Goal: Navigation & Orientation: Find specific page/section

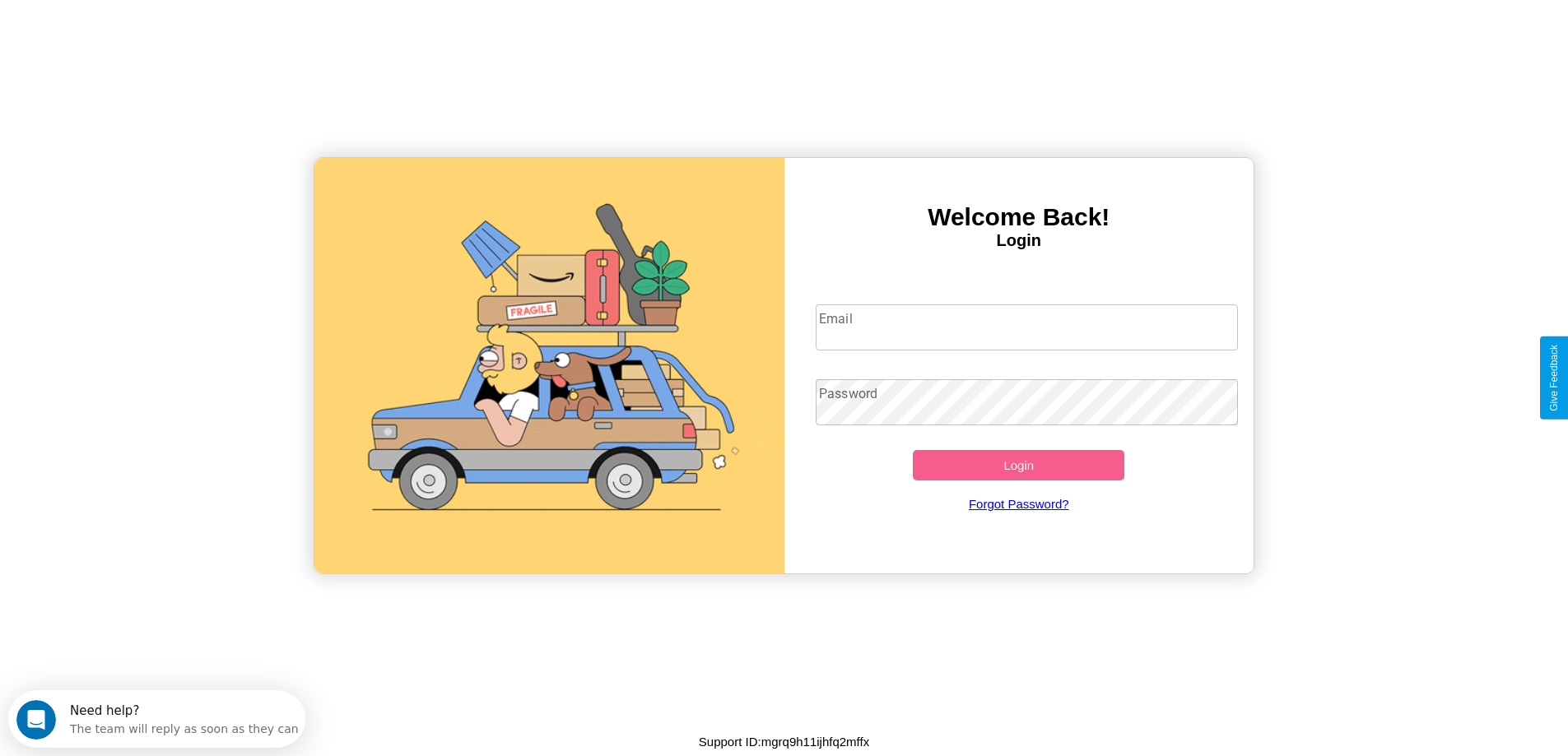
click at [1027, 327] on input "Email" at bounding box center [1027, 327] width 422 height 46
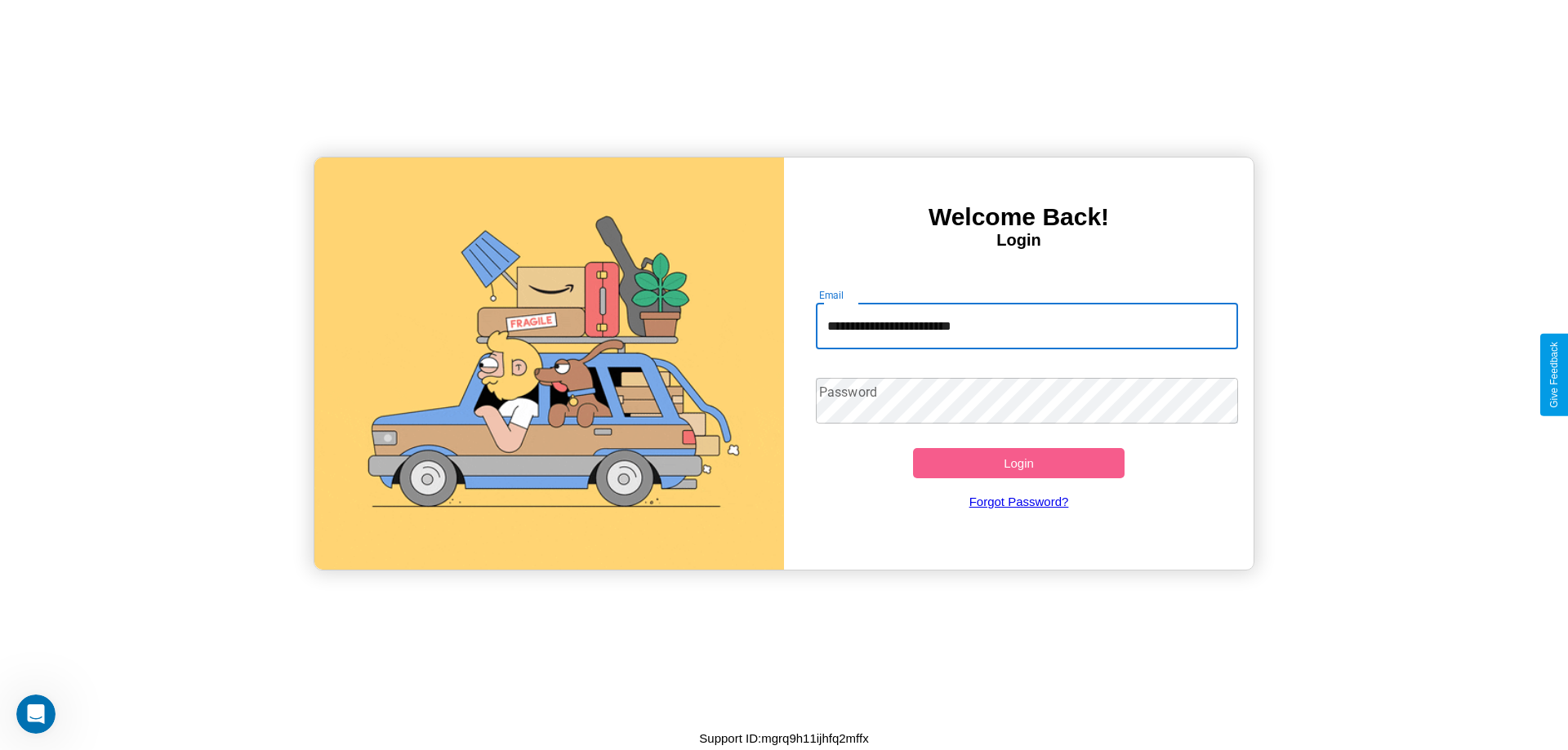
type input "**********"
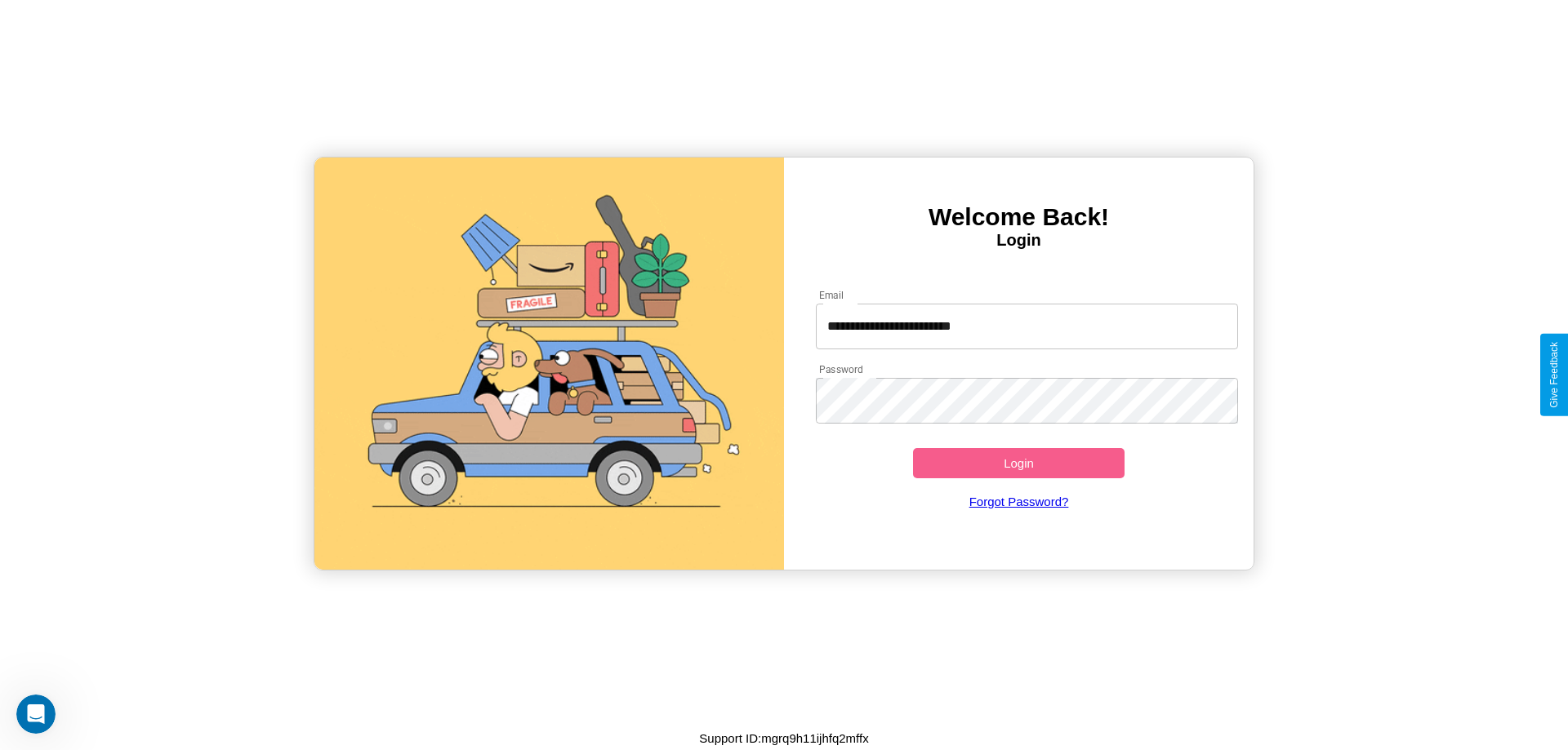
click at [1019, 463] on button "Login" at bounding box center [1019, 463] width 211 height 30
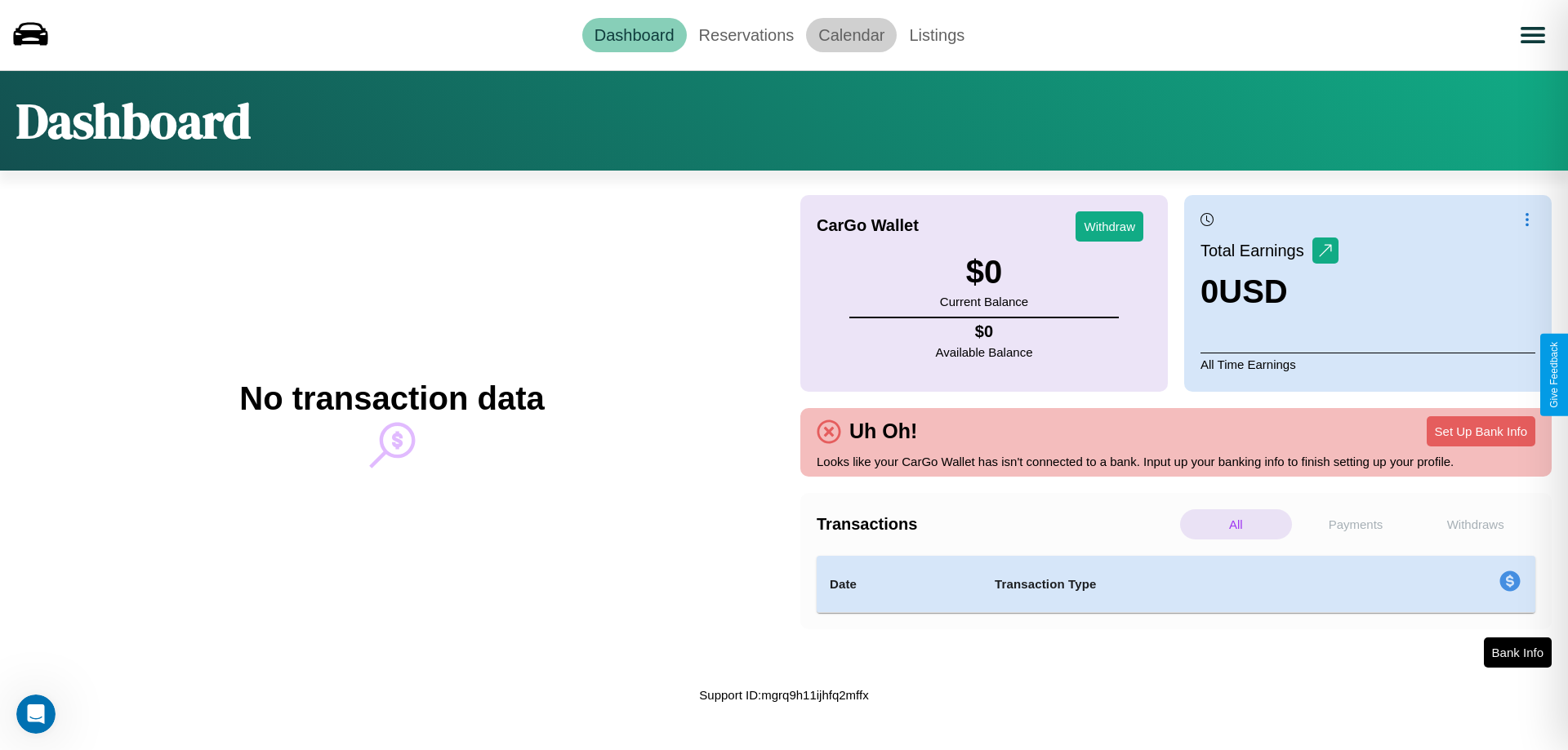
click at [851, 34] on link "Calendar" at bounding box center [850, 34] width 91 height 34
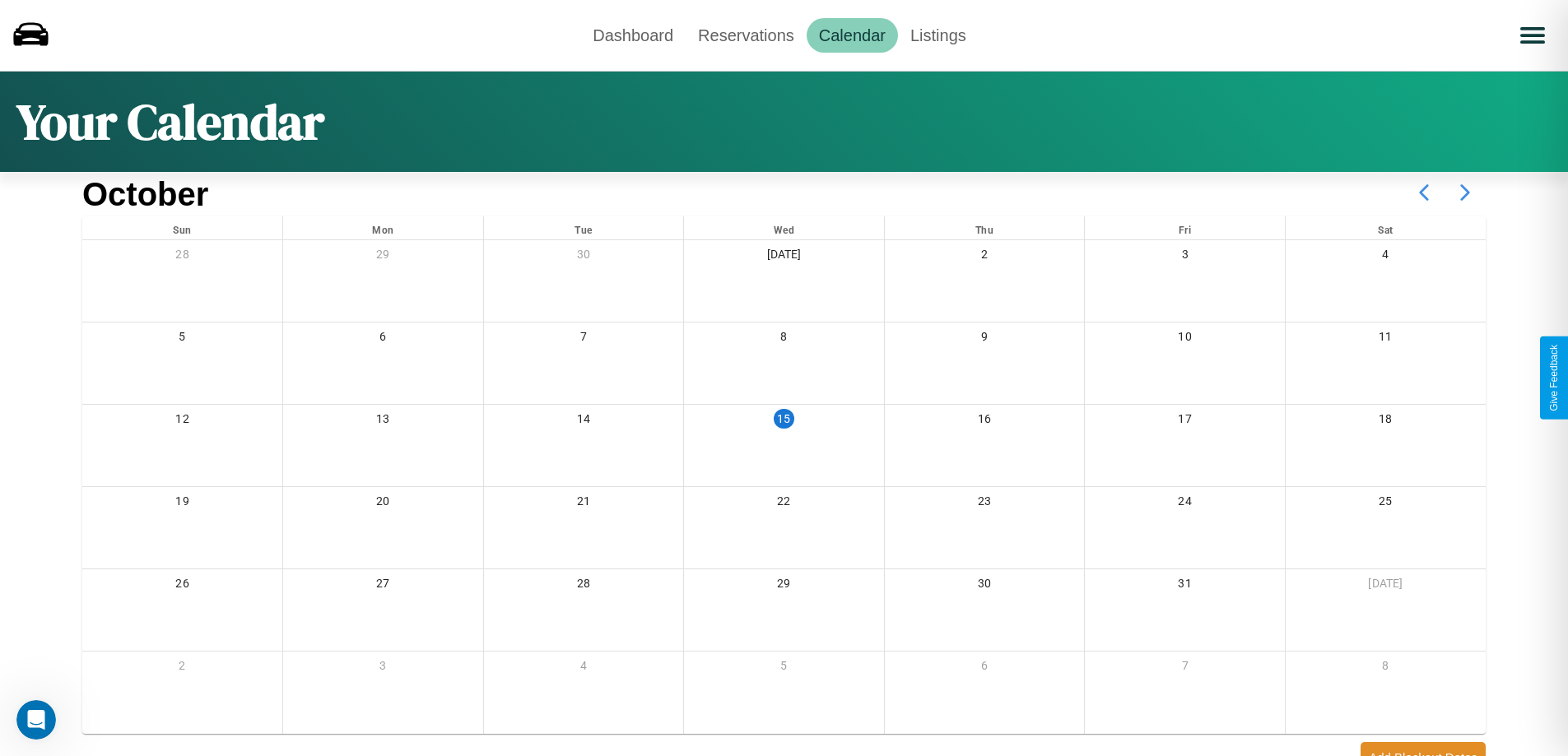
click at [1465, 193] on icon at bounding box center [1465, 193] width 41 height 41
click at [745, 35] on link "Reservations" at bounding box center [746, 35] width 121 height 35
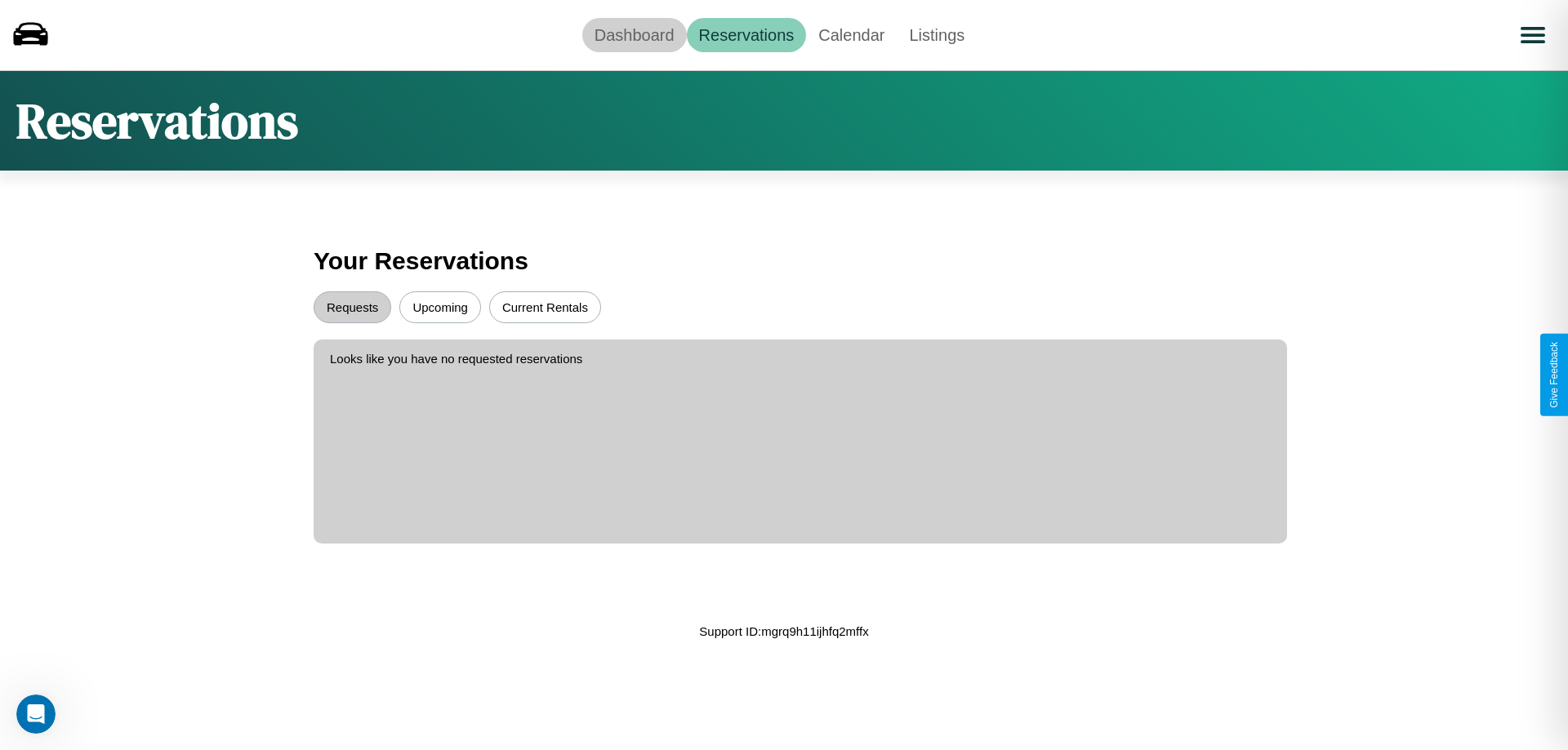
click at [634, 34] on link "Dashboard" at bounding box center [634, 34] width 105 height 34
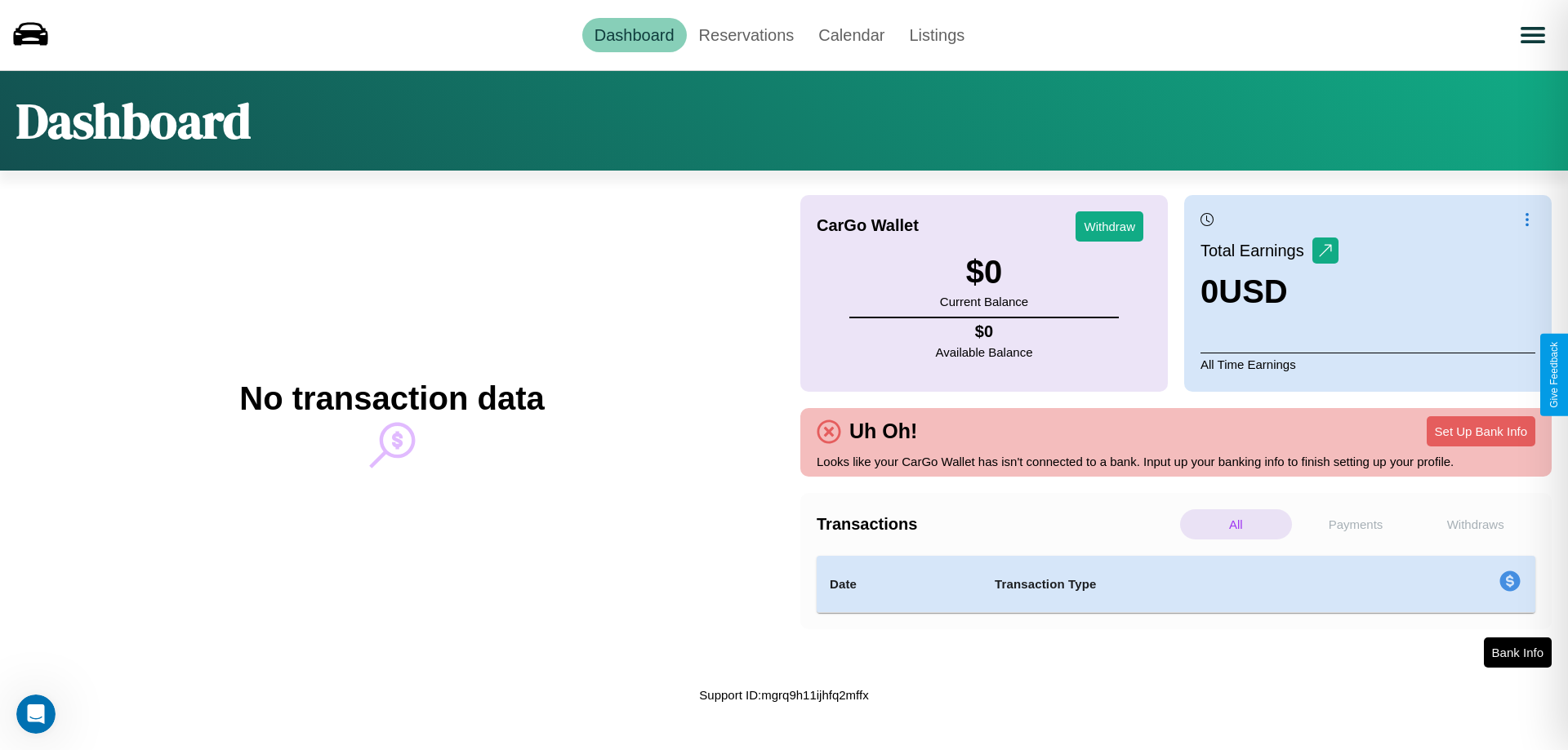
click at [1356, 524] on p "Payments" at bounding box center [1356, 525] width 112 height 30
click at [1475, 524] on p "Withdraws" at bounding box center [1475, 525] width 112 height 30
